Goal: Task Accomplishment & Management: Use online tool/utility

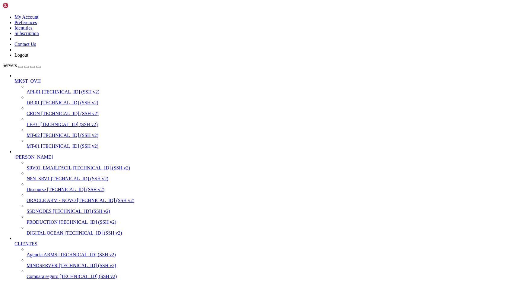
scroll to position [3002, 0]
click at [42, 225] on link "PRODUCTION 54.39.243.129 (SSH v2)" at bounding box center [270, 222] width 486 height 5
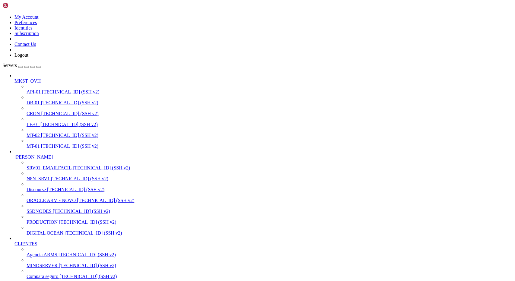
click at [42, 225] on link "PRODUCTION 54.39.243.129 (SSH v2)" at bounding box center [270, 222] width 486 height 5
drag, startPoint x: 17, startPoint y: 552, endPoint x: 169, endPoint y: 550, distance: 151.8
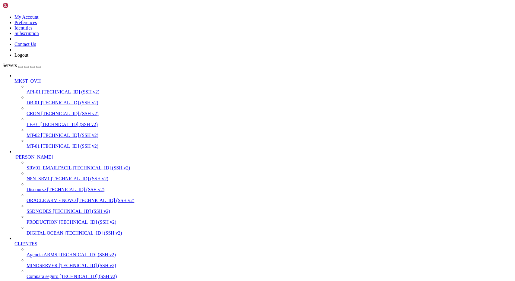
drag, startPoint x: 5, startPoint y: 700, endPoint x: 101, endPoint y: 769, distance: 118.4
